Goal: Navigation & Orientation: Find specific page/section

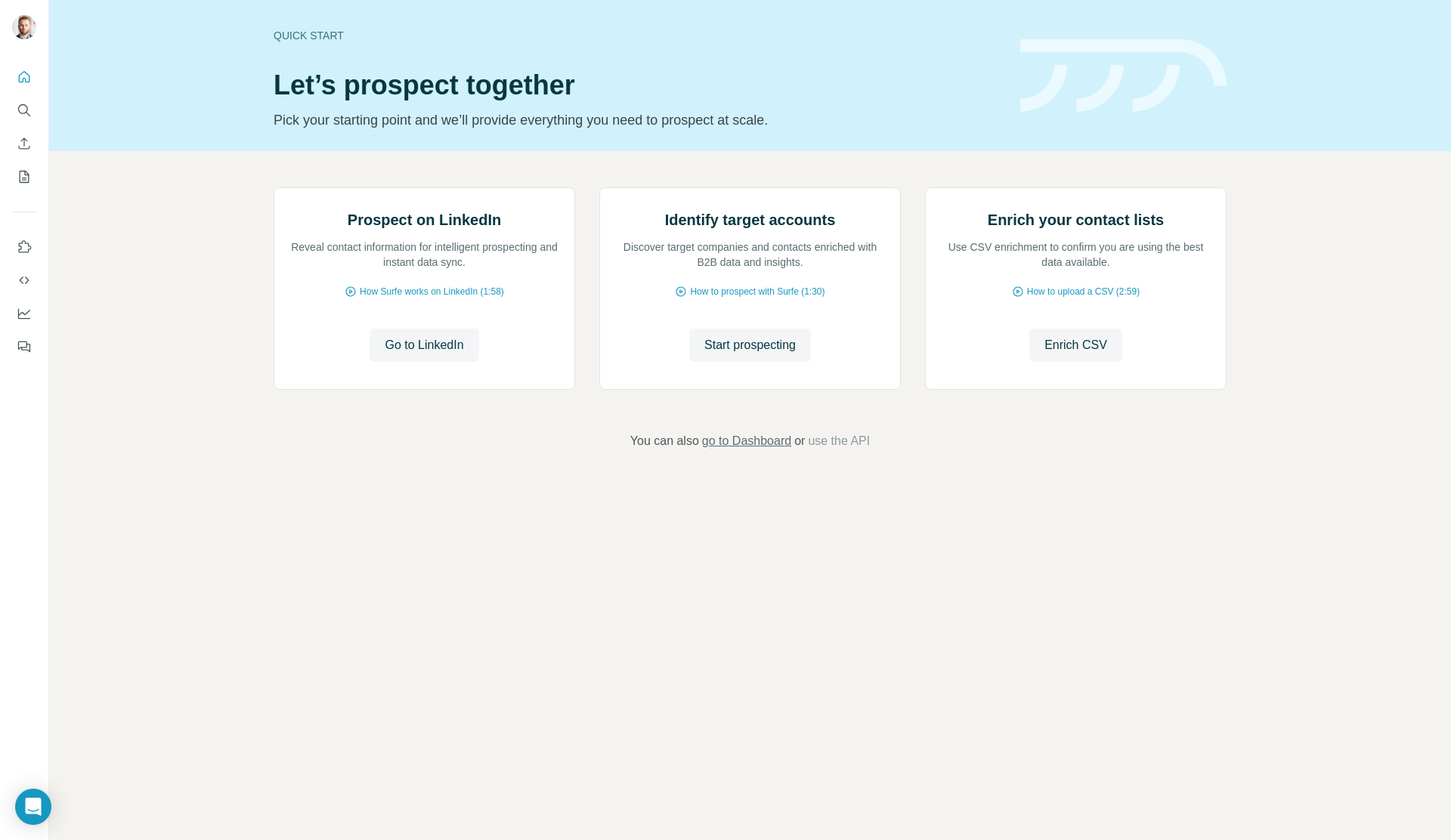
click at [765, 450] on span "go to Dashboard" at bounding box center [746, 441] width 90 height 18
click at [21, 107] on icon "Search" at bounding box center [24, 110] width 15 height 15
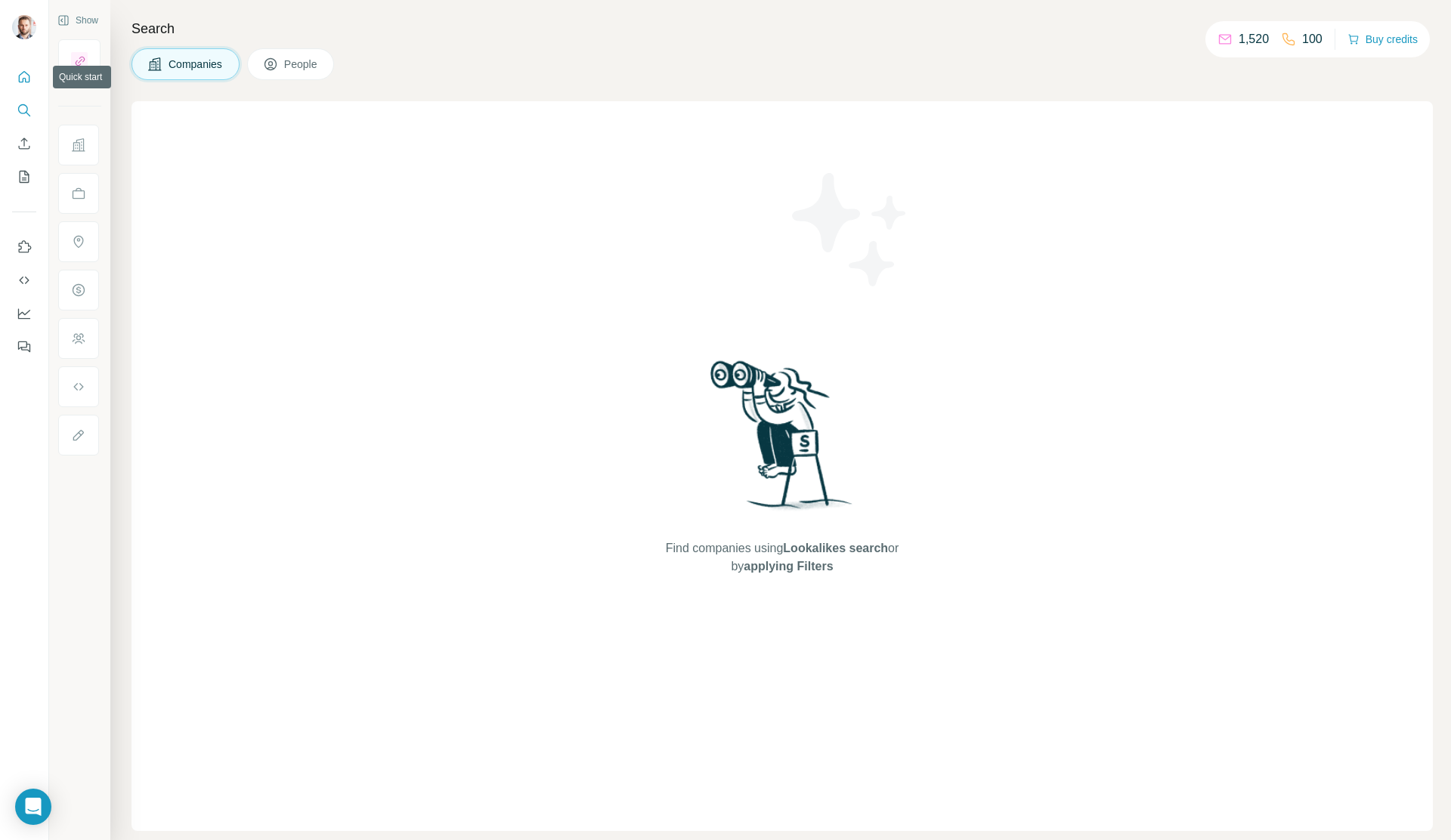
click at [22, 82] on icon "Quick start" at bounding box center [24, 76] width 11 height 11
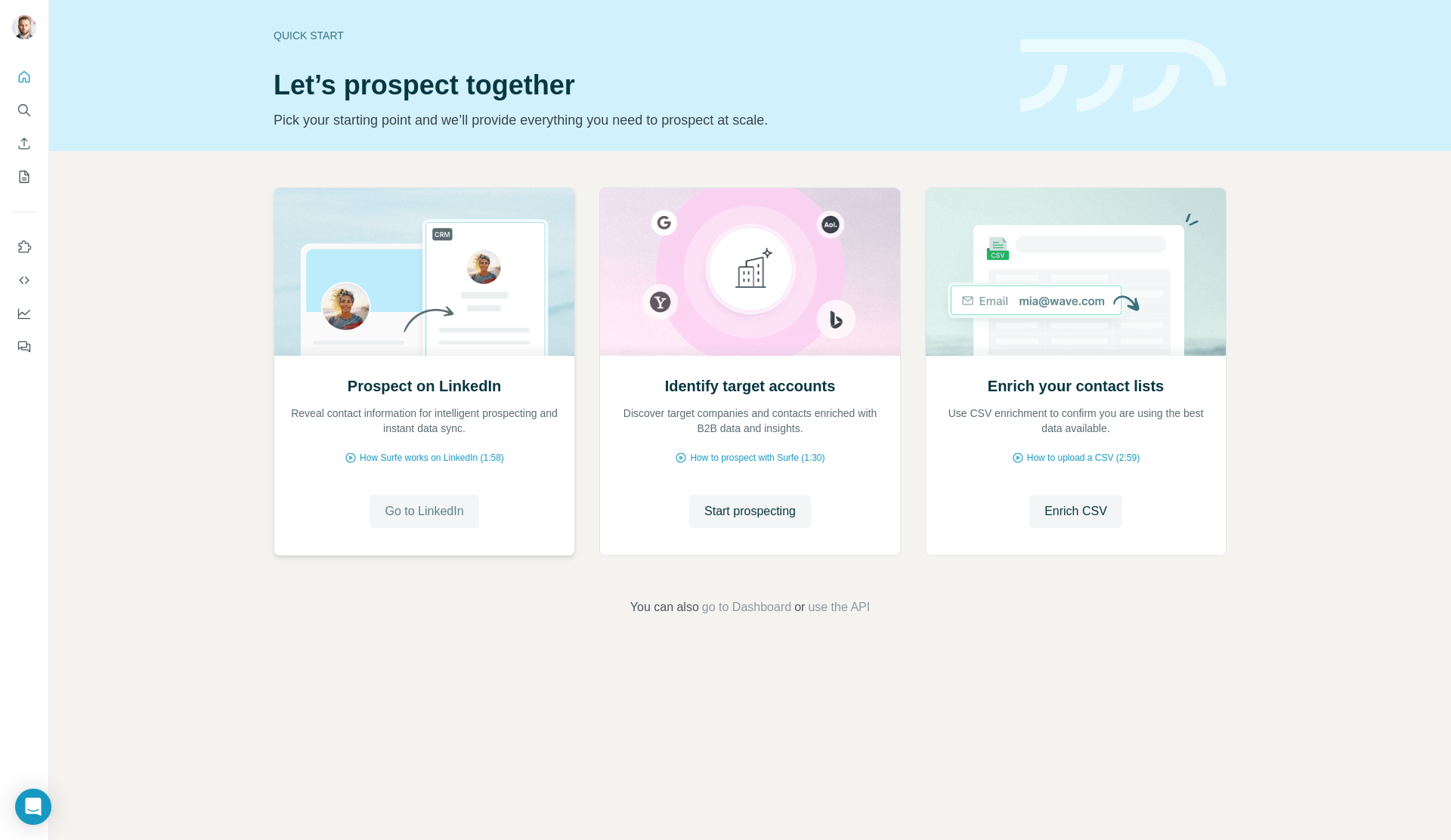
click at [440, 514] on span "Go to LinkedIn" at bounding box center [424, 511] width 78 height 18
click at [757, 606] on span "go to Dashboard" at bounding box center [746, 607] width 90 height 18
